Goal: Navigation & Orientation: Go to known website

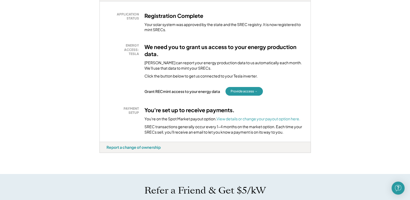
scroll to position [108, 0]
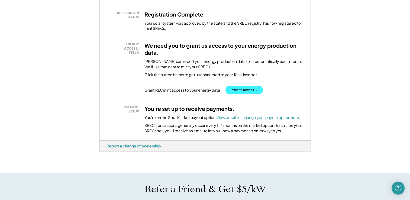
click at [241, 90] on button "Provide access →" at bounding box center [243, 90] width 37 height 9
